Goal: Check status: Check status

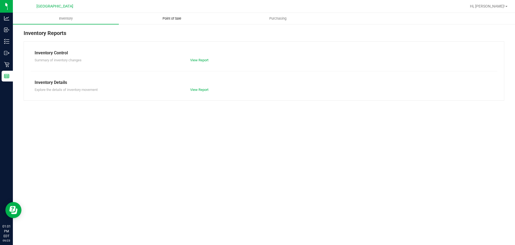
click at [170, 20] on span "Point of Sale" at bounding box center [171, 18] width 33 height 5
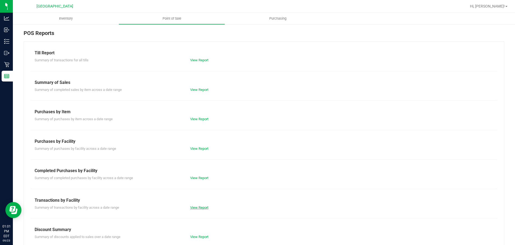
click at [198, 207] on link "View Report" at bounding box center [199, 207] width 18 height 4
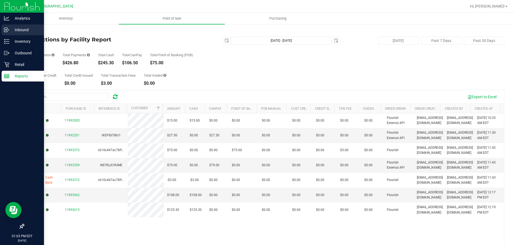
click at [19, 27] on p "Inbound" at bounding box center [25, 30] width 32 height 6
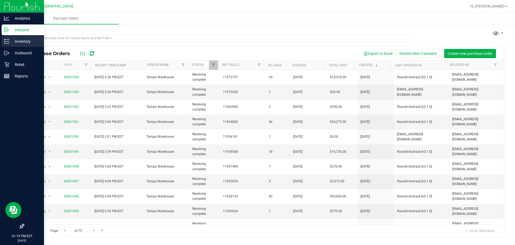
click at [6, 44] on icon at bounding box center [6, 41] width 5 height 5
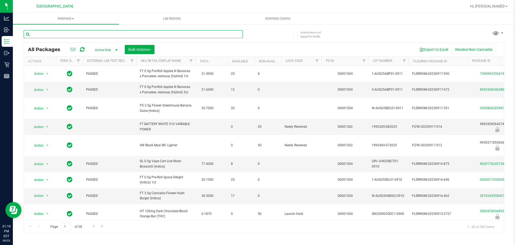
click at [97, 30] on input "text" at bounding box center [133, 34] width 219 height 8
type input "6416711892892242"
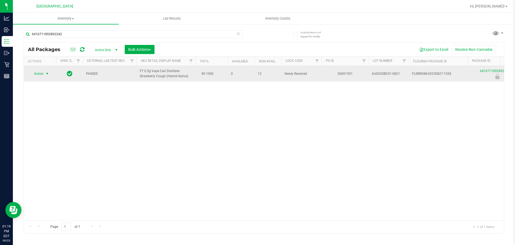
click at [47, 75] on span "select" at bounding box center [47, 73] width 4 height 4
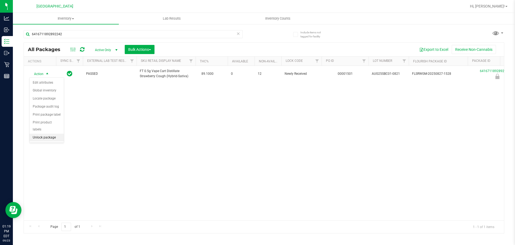
click at [50, 133] on li "Unlock package" at bounding box center [47, 137] width 34 height 8
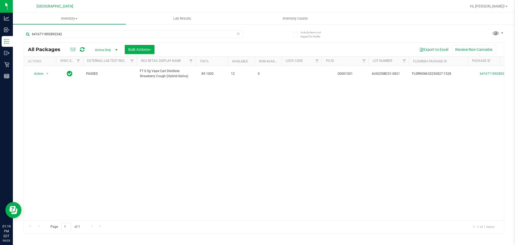
click at [338, 164] on div "Action Action Adjust qty Create package Edit attributes Global inventory Locate…" at bounding box center [264, 143] width 480 height 154
click at [14, 61] on div "Include items not tagged for facility 6416711892892242 All Packages Active Only…" at bounding box center [264, 106] width 502 height 164
click at [94, 28] on div "6416711892892242" at bounding box center [144, 33] width 241 height 17
click at [80, 31] on input "6416711892892242" at bounding box center [133, 34] width 219 height 8
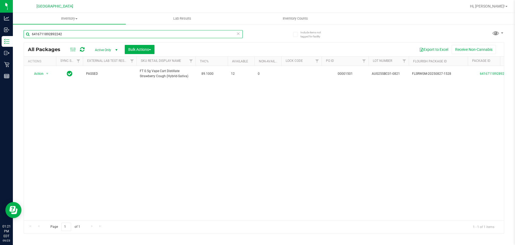
click at [80, 31] on input "6416711892892242" at bounding box center [133, 34] width 219 height 8
type input "0601315276648009"
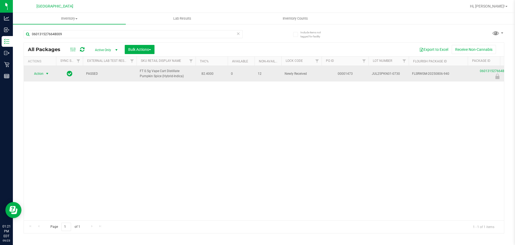
click at [35, 77] on span "Action" at bounding box center [36, 74] width 14 height 8
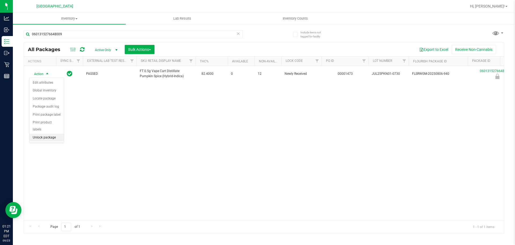
click at [47, 133] on li "Unlock package" at bounding box center [47, 137] width 34 height 8
click at [415, 151] on div "Action Action Adjust qty Create package Edit attributes Global inventory Locate…" at bounding box center [264, 143] width 480 height 154
click at [276, 138] on div "Action Action Adjust qty Create package Edit attributes Global inventory Locate…" at bounding box center [264, 143] width 480 height 154
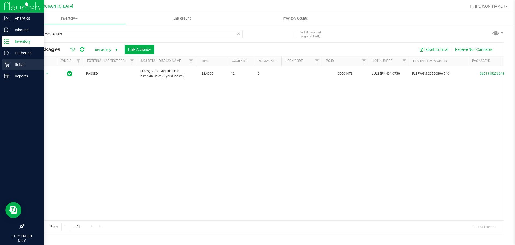
click at [11, 62] on p "Retail" at bounding box center [25, 64] width 32 height 6
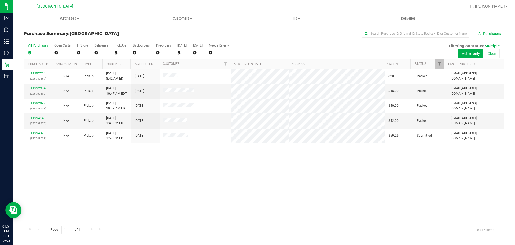
click at [376, 180] on div "11992213 (326949567) N/A Pickup [DATE] 8:42 AM EDT 9/23/2025 $20.00 Packed [EMA…" at bounding box center [264, 146] width 480 height 154
click at [376, 179] on div "11992213 (326949567) N/A Pickup [DATE] 8:42 AM EDT 9/23/2025 $20.00 Packed [EMA…" at bounding box center [264, 146] width 480 height 154
click at [421, 189] on div "11992213 (326949567) N/A Pickup [DATE] 8:42 AM EDT 9/23/2025 $20.00 Packed [EMA…" at bounding box center [264, 146] width 480 height 154
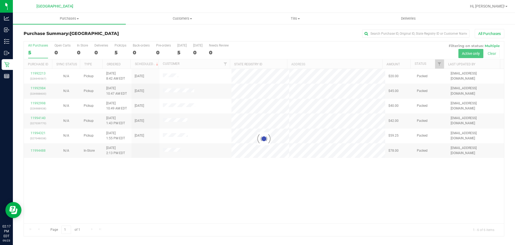
click at [376, 177] on div at bounding box center [264, 138] width 480 height 194
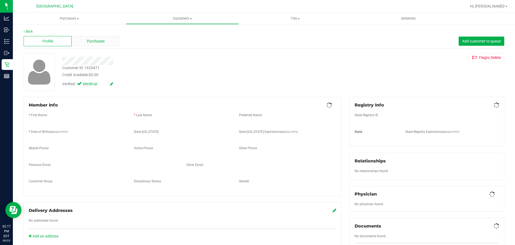
click at [96, 40] on span "Purchases" at bounding box center [96, 41] width 18 height 6
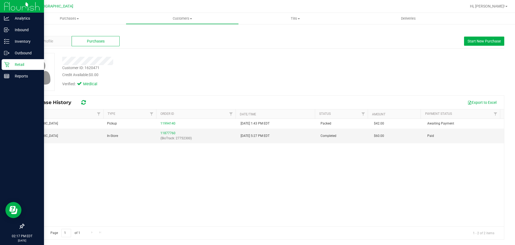
click at [14, 66] on p "Retail" at bounding box center [25, 64] width 32 height 6
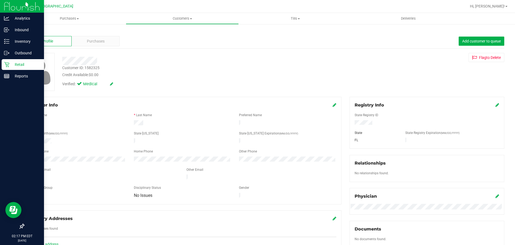
click at [24, 63] on p "Retail" at bounding box center [25, 64] width 32 height 6
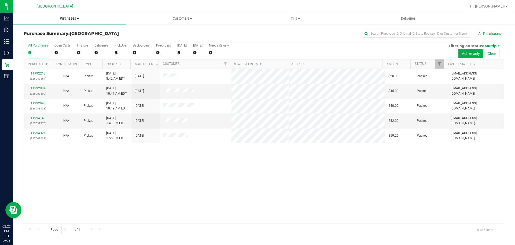
click at [70, 19] on span "Purchases" at bounding box center [69, 18] width 113 height 5
click at [29, 45] on span "All purchases" at bounding box center [32, 45] width 38 height 5
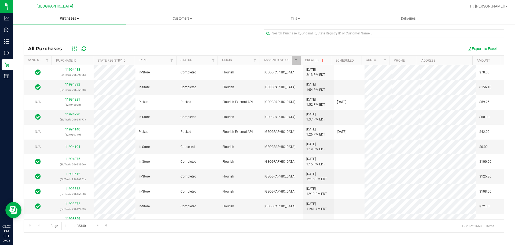
click at [64, 20] on span "Purchases" at bounding box center [69, 18] width 113 height 5
click at [28, 41] on span "Fulfillment" at bounding box center [29, 39] width 33 height 5
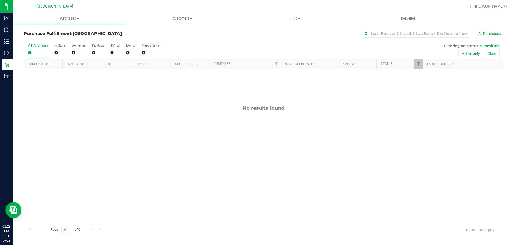
click at [401, 141] on div "No results found." at bounding box center [264, 164] width 480 height 190
click at [341, 135] on div at bounding box center [264, 138] width 480 height 194
click at [247, 140] on div "No results found." at bounding box center [264, 164] width 480 height 190
click at [453, 149] on div "No results found." at bounding box center [264, 164] width 480 height 190
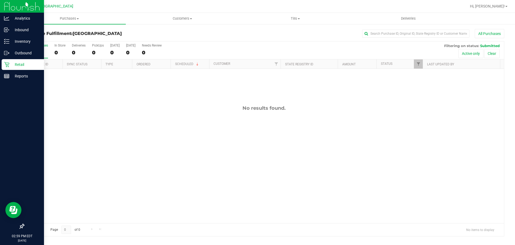
click at [7, 60] on div "Retail" at bounding box center [23, 64] width 42 height 11
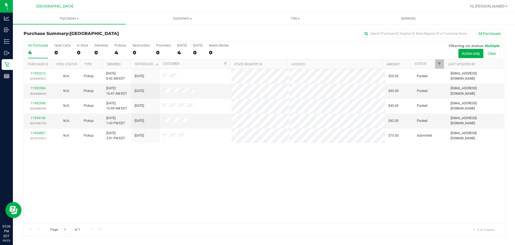
click at [203, 162] on div "11992213 (326949567) N/A Pickup [DATE] 8:42 AM EDT 9/23/2025 $20.00 Packed [EMA…" at bounding box center [264, 146] width 480 height 154
click at [71, 195] on div "11992213 (326949567) N/A Pickup [DATE] 8:42 AM EDT 9/23/2025 $20.00 Packed [EMA…" at bounding box center [264, 146] width 480 height 154
click at [63, 184] on div "11992213 (326949567) N/A Pickup [DATE] 8:42 AM EDT 9/23/2025 $20.00 Packed [EMA…" at bounding box center [264, 146] width 480 height 154
click at [45, 23] on uib-tab-heading "Purchases Summary of purchases Fulfillment All purchases" at bounding box center [69, 18] width 113 height 11
click at [39, 34] on span "Summary of purchases" at bounding box center [40, 32] width 55 height 5
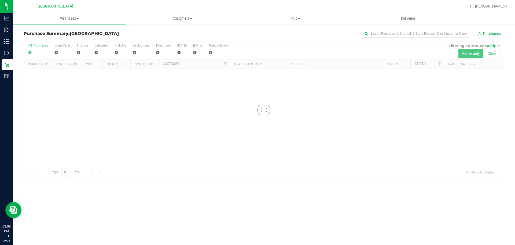
click at [56, 152] on div at bounding box center [264, 109] width 480 height 137
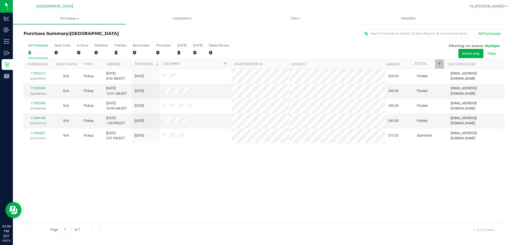
click at [167, 194] on div "11992213 (326949567) N/A Pickup [DATE] 8:42 AM EDT 9/23/2025 $20.00 Packed [EMA…" at bounding box center [264, 146] width 480 height 154
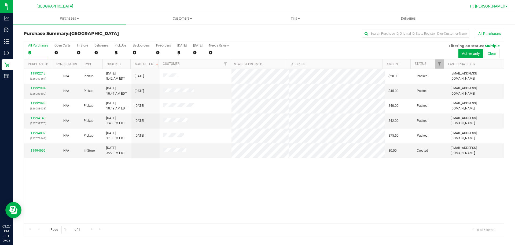
click at [481, 5] on span "Hi, [PERSON_NAME]!" at bounding box center [487, 6] width 35 height 4
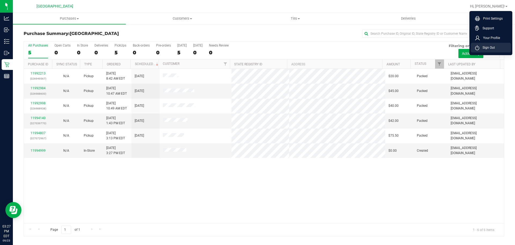
click at [479, 49] on icon at bounding box center [477, 47] width 4 height 5
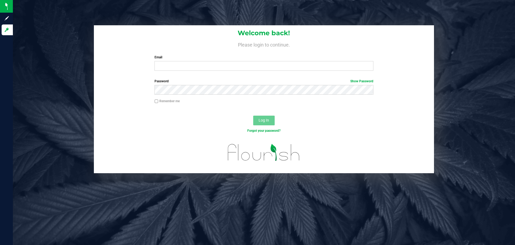
click at [198, 59] on label "Email" at bounding box center [264, 57] width 219 height 5
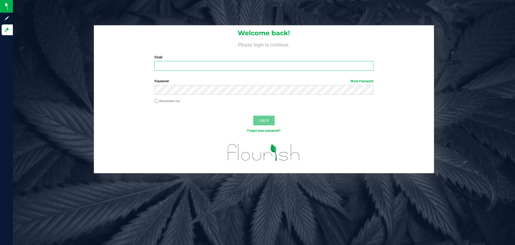
click at [198, 61] on input "Email" at bounding box center [264, 66] width 219 height 10
type input "m"
type input "[EMAIL_ADDRESS][DOMAIN_NAME]"
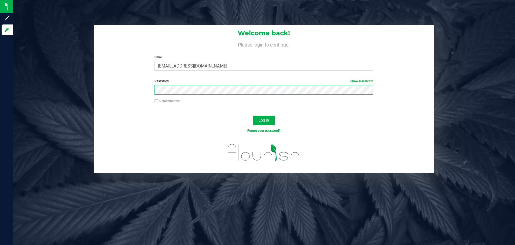
click at [253, 115] on button "Log In" at bounding box center [263, 120] width 21 height 10
